Goal: Information Seeking & Learning: Learn about a topic

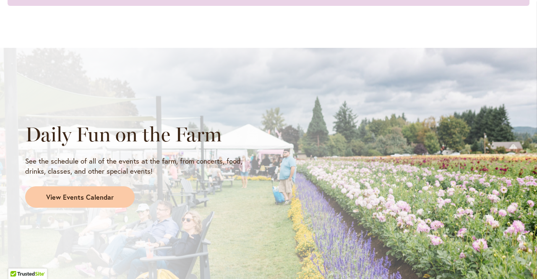
scroll to position [687, 0]
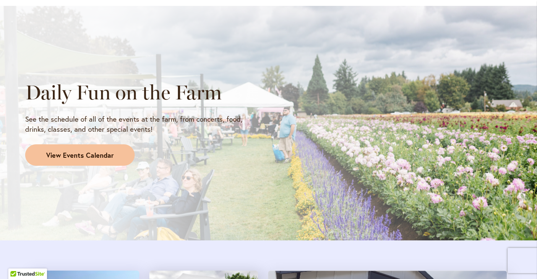
click at [86, 153] on span "View Events Calendar" at bounding box center [80, 156] width 68 height 10
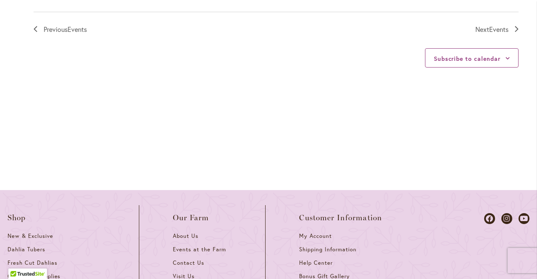
scroll to position [897, 0]
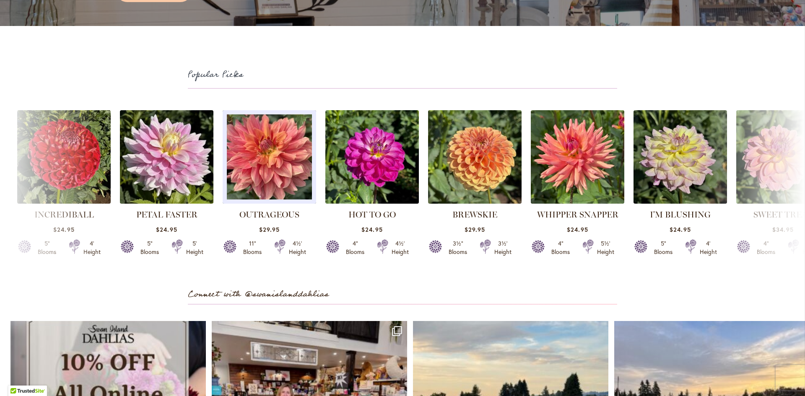
scroll to position [2139, 0]
